Goal: Navigation & Orientation: Go to known website

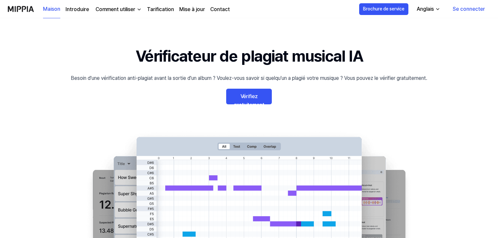
click at [457, 8] on font "Se connecter" at bounding box center [468, 9] width 32 height 6
click at [461, 9] on font "Se connecter" at bounding box center [468, 9] width 32 height 6
click at [252, 97] on font "Vérifiez gratuitement" at bounding box center [249, 100] width 30 height 15
click at [437, 8] on icon "button" at bounding box center [437, 8] width 3 height 1
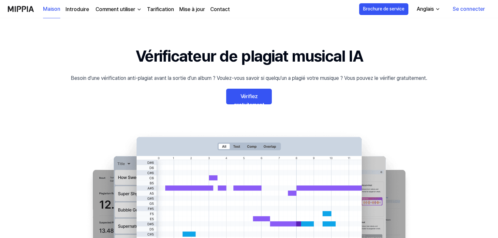
click at [471, 8] on font "Se connecter" at bounding box center [468, 9] width 32 height 6
